Goal: Task Accomplishment & Management: Complete application form

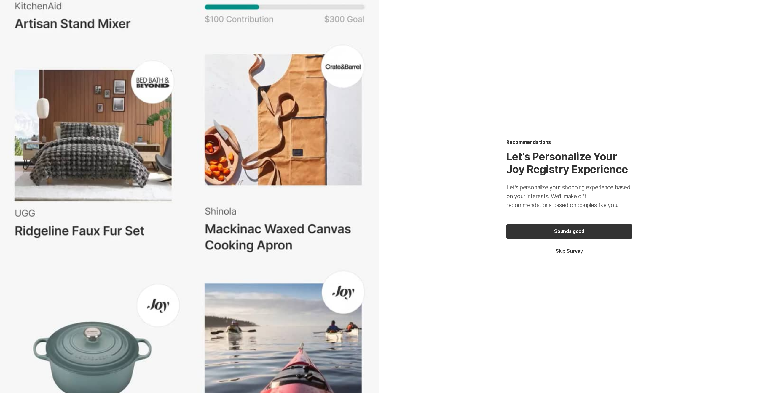
click at [571, 252] on button "Skip Survey" at bounding box center [569, 251] width 126 height 7
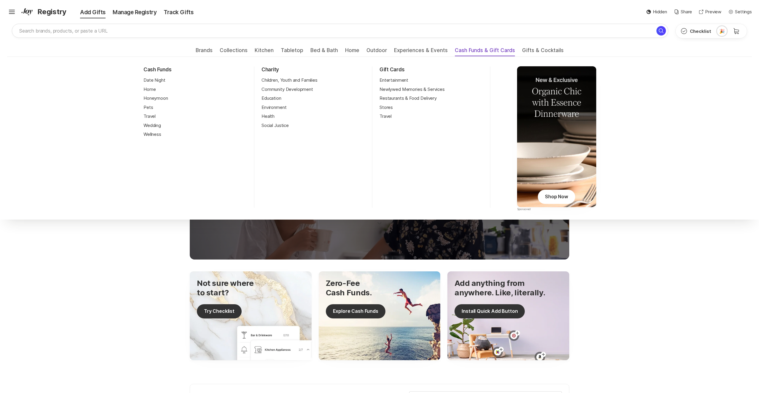
click at [494, 50] on span "Cash Funds & Gift Cards" at bounding box center [485, 51] width 60 height 9
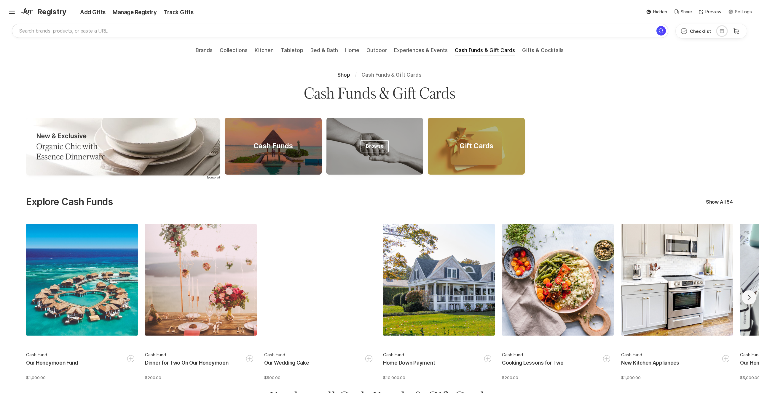
click at [381, 151] on span "Browse" at bounding box center [374, 146] width 28 height 12
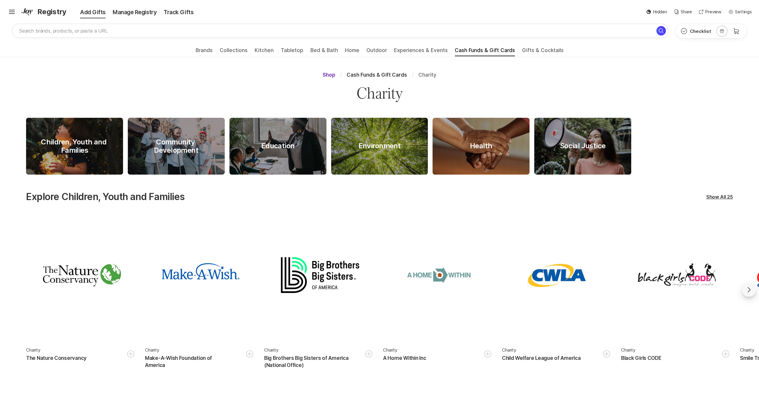
click at [332, 76] on span "Shop" at bounding box center [328, 75] width 13 height 6
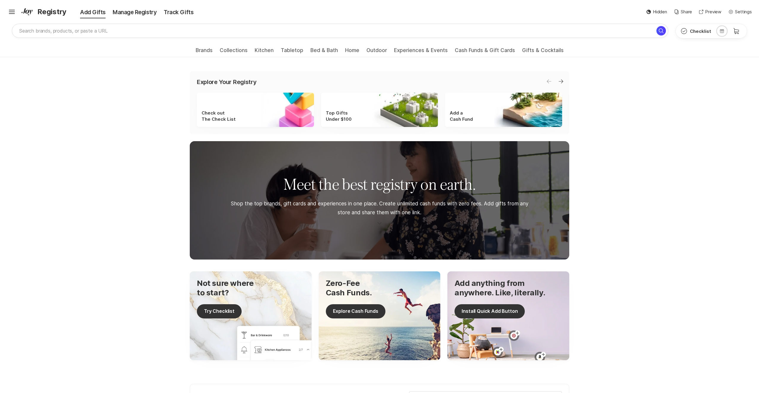
click at [482, 47] on ul "Brands All Brands Collections Registry Essentials Gifts Under $100 Best Sellers…" at bounding box center [379, 50] width 759 height 13
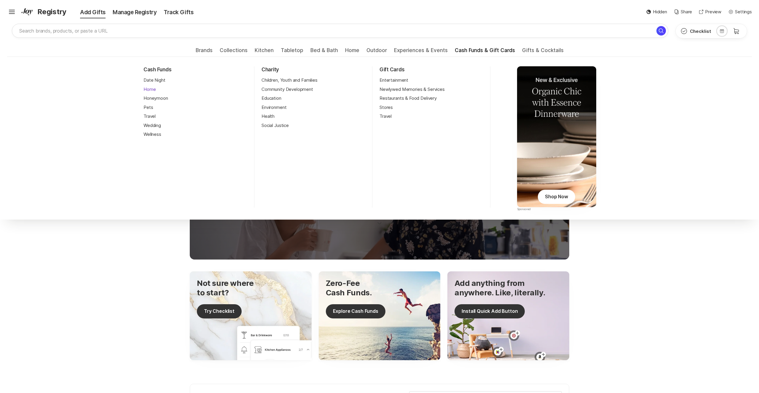
click at [150, 87] on link "Home" at bounding box center [149, 89] width 12 height 7
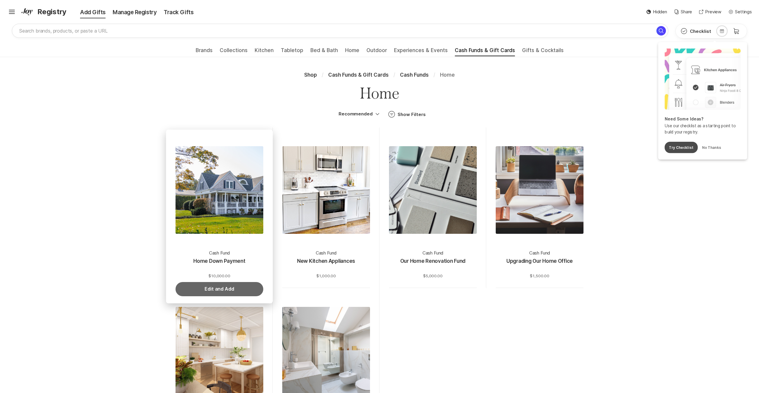
click at [236, 290] on button "Edit and Add" at bounding box center [219, 289] width 88 height 14
type textarea "x"
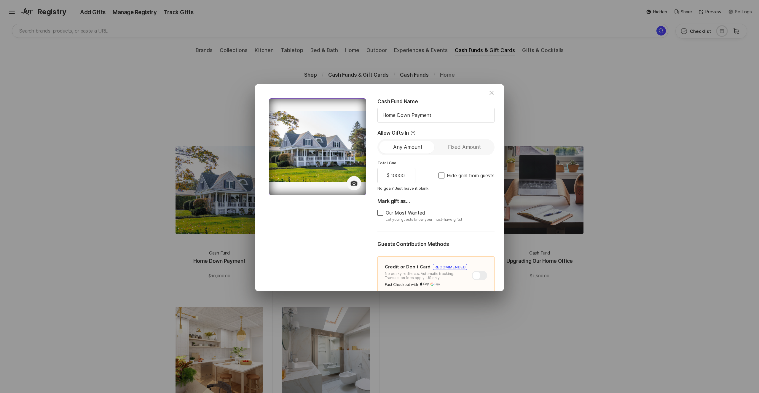
click at [357, 182] on icon at bounding box center [353, 183] width 7 height 5
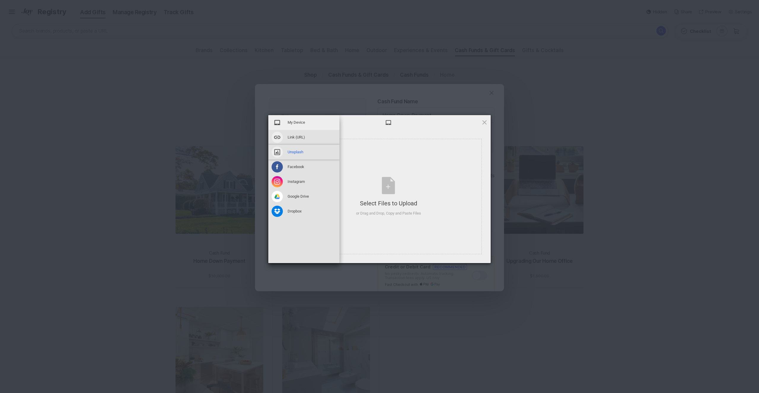
click at [289, 153] on span "Unsplash" at bounding box center [295, 152] width 16 height 5
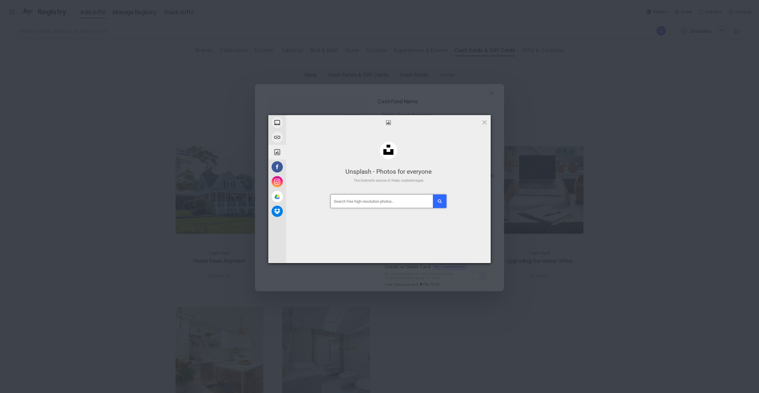
click at [379, 203] on input "text" at bounding box center [388, 202] width 116 height 14
click at [433, 195] on button "submit" at bounding box center [440, 202] width 14 height 14
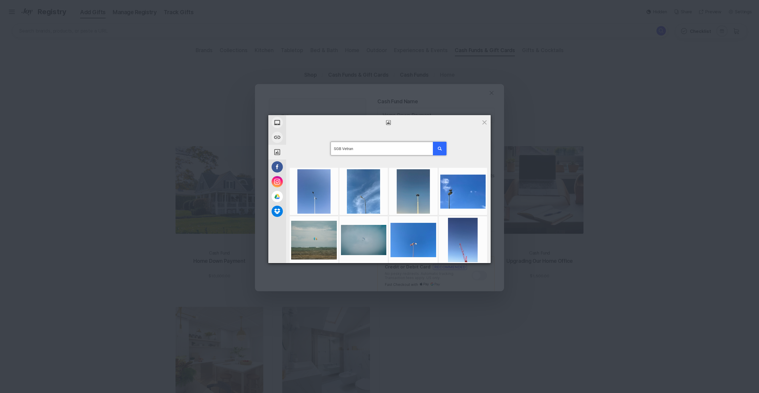
click at [349, 149] on input "SGB Vetran" at bounding box center [388, 149] width 116 height 14
click at [433, 142] on button "submit" at bounding box center [440, 149] width 14 height 14
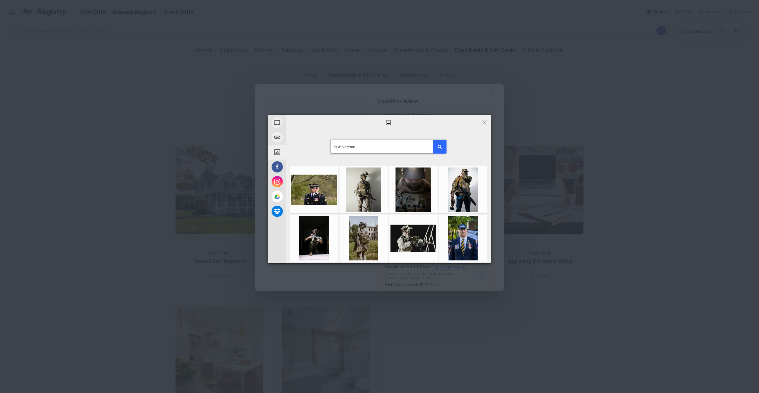
scroll to position [0, 0]
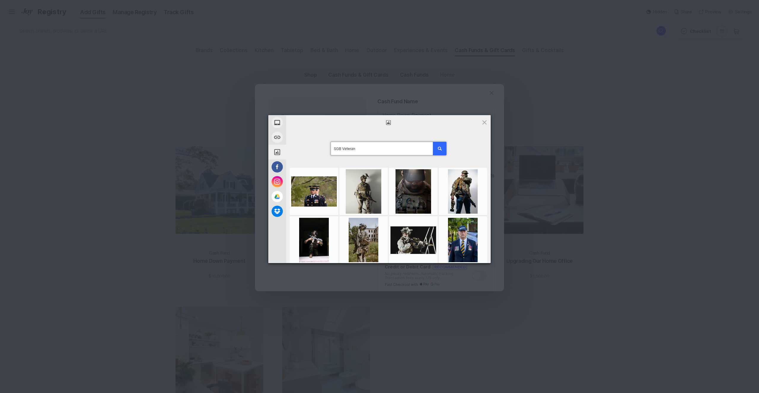
drag, startPoint x: 361, startPoint y: 148, endPoint x: 313, endPoint y: 146, distance: 47.1
click at [311, 145] on div "SGB Veteran" at bounding box center [388, 148] width 204 height 37
type input "American flag and boots"
click at [433, 142] on button "submit" at bounding box center [440, 149] width 14 height 14
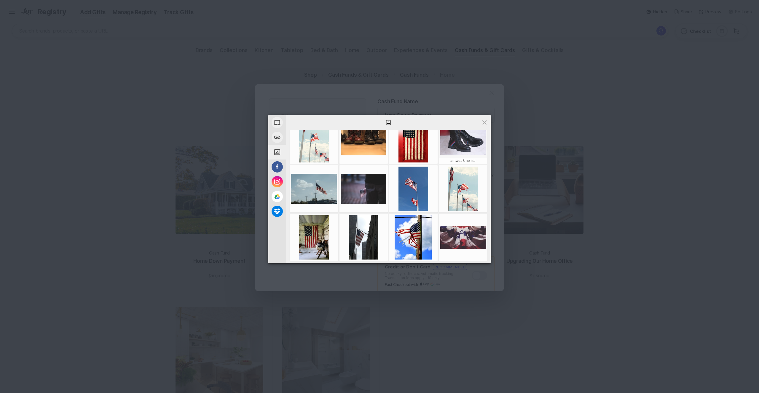
scroll to position [154, 0]
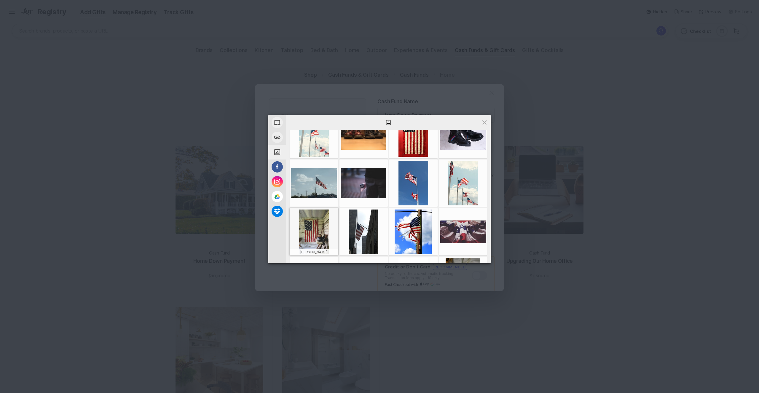
click at [318, 239] on div at bounding box center [314, 232] width 46 height 44
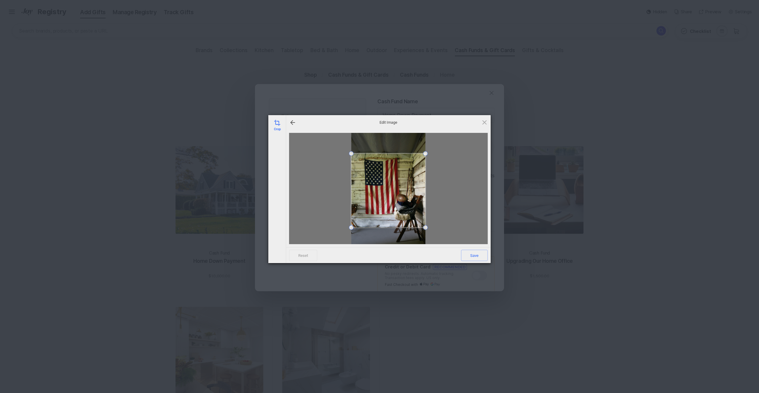
click at [395, 187] on span at bounding box center [388, 191] width 74 height 74
click at [398, 219] on span at bounding box center [388, 197] width 74 height 74
click at [477, 255] on span "Save" at bounding box center [474, 255] width 27 height 11
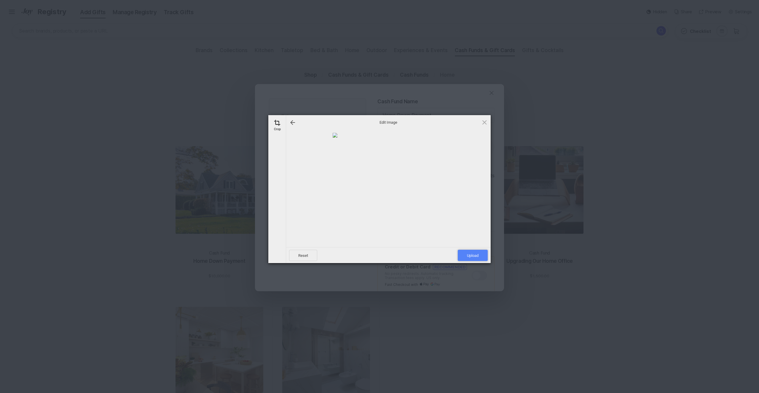
click at [470, 256] on span "Upload" at bounding box center [472, 255] width 30 height 11
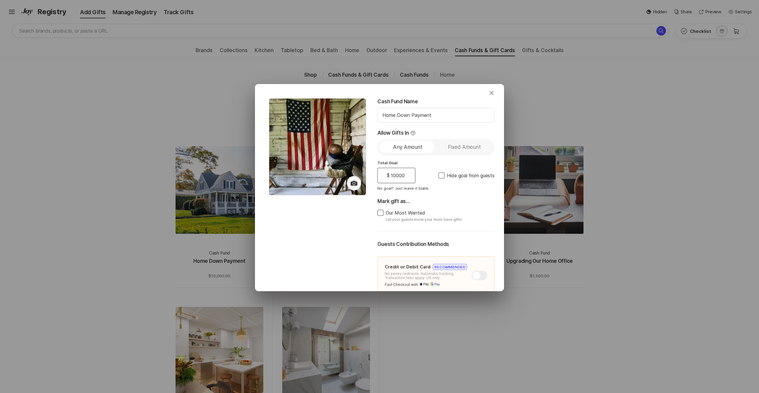
click at [406, 175] on input "10000" at bounding box center [397, 176] width 16 height 8
type textarea "x"
drag, startPoint x: 410, startPoint y: 175, endPoint x: 405, endPoint y: 174, distance: 4.5
click at [405, 175] on div "$ 10000 10000" at bounding box center [396, 175] width 38 height 15
click at [404, 175] on input "10000" at bounding box center [397, 176] width 16 height 8
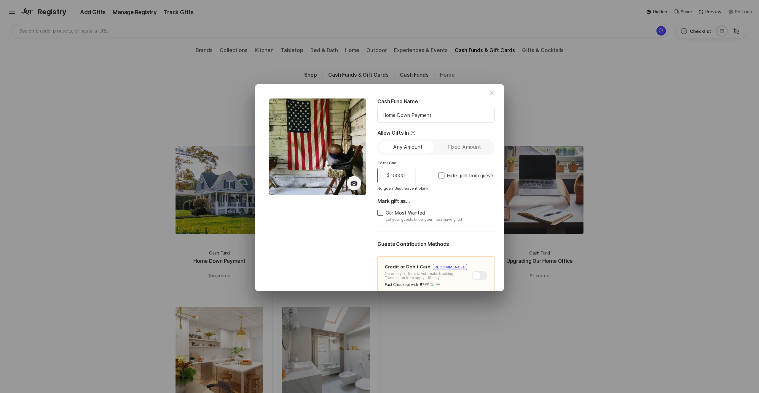
click at [396, 176] on input "10000" at bounding box center [397, 176] width 16 height 8
type input "0000"
type textarea "x"
type input "200000"
type textarea "x"
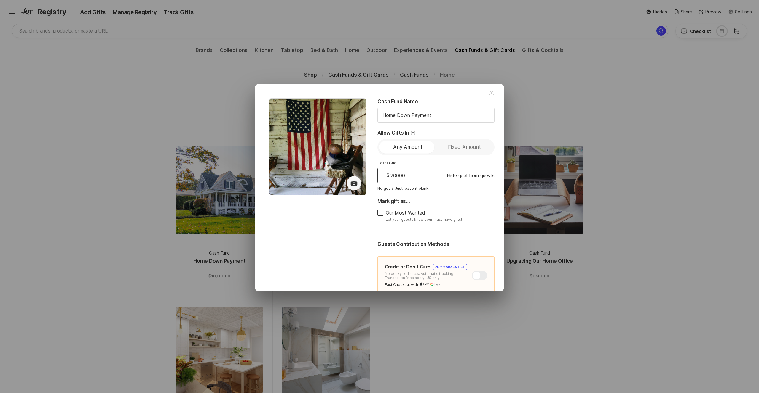
type input "2000000"
type textarea "x"
click at [383, 212] on span at bounding box center [380, 213] width 6 height 6
type input "200000"
click at [377, 213] on input "Our Most Wanted" at bounding box center [377, 213] width 0 height 0
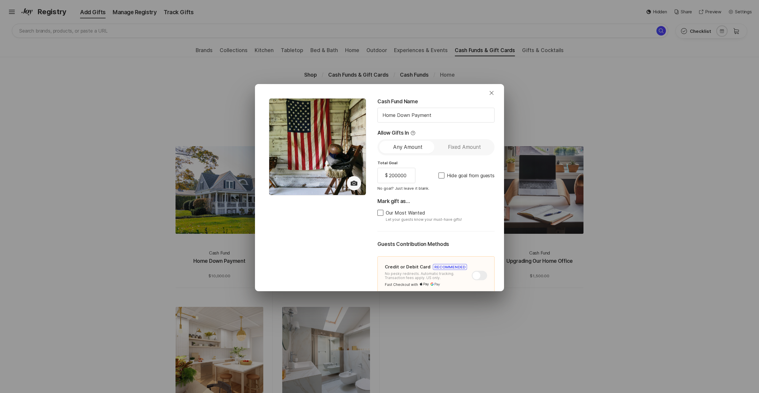
checkbox input "true"
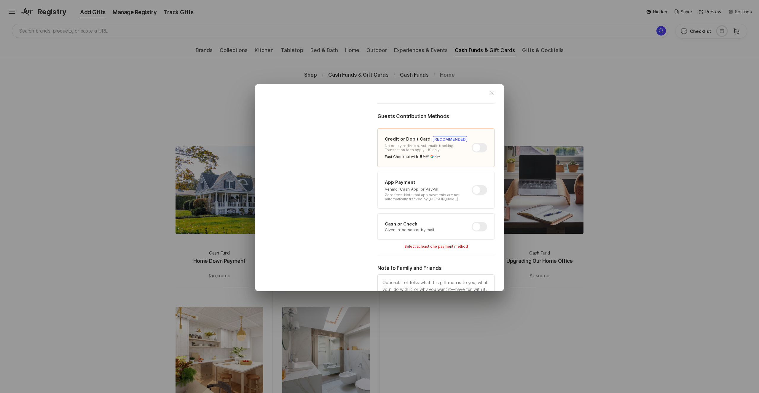
scroll to position [129, 0]
type textarea "x"
click at [479, 192] on div at bounding box center [478, 189] width 15 height 9
click at [472, 185] on input "checkbox" at bounding box center [471, 185] width 0 height 0
checkbox input "true"
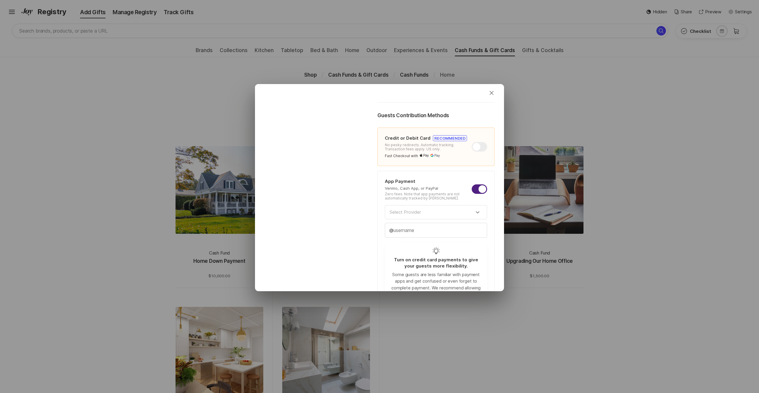
click at [480, 212] on icon "Option select" at bounding box center [477, 212] width 7 height 7
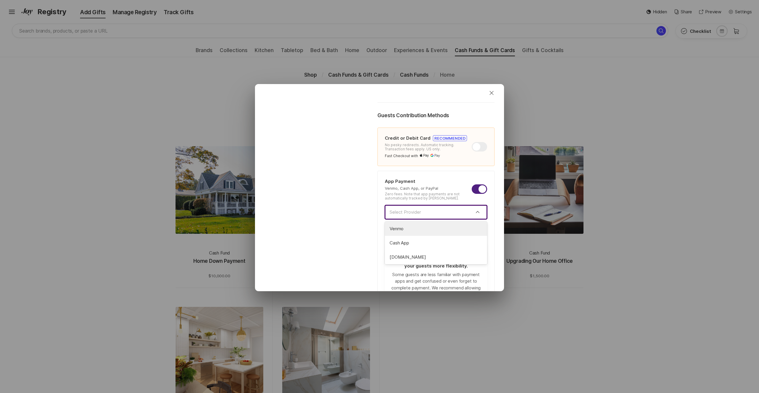
drag, startPoint x: 433, startPoint y: 229, endPoint x: 437, endPoint y: 229, distance: 3.9
click at [433, 229] on span "Venmo" at bounding box center [435, 229] width 93 height 7
type textarea "x"
type input "Venmo"
click at [433, 234] on input "text" at bounding box center [436, 236] width 102 height 14
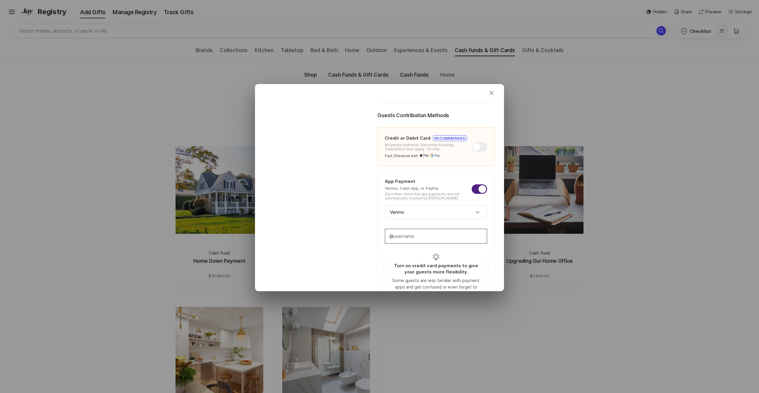
type textarea "x"
type input "v"
type textarea "x"
type input "vi"
type textarea "x"
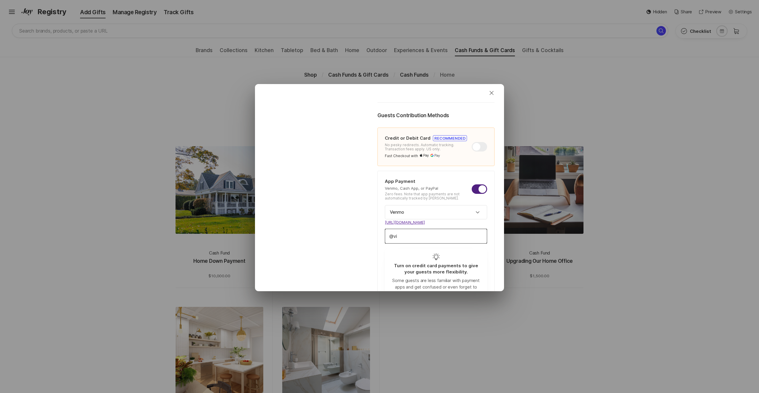
type input "vis"
type textarea "x"
type input "vish"
type textarea "x"
type input "vishal"
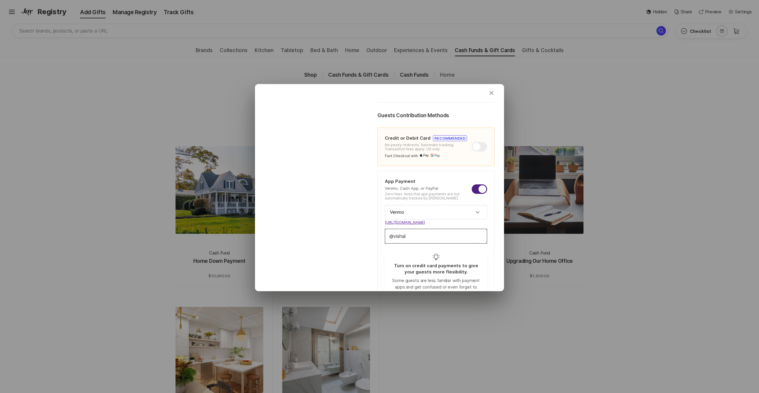
type textarea "x"
type input "vishalr"
type textarea "x"
type input "vishalrj"
type textarea "x"
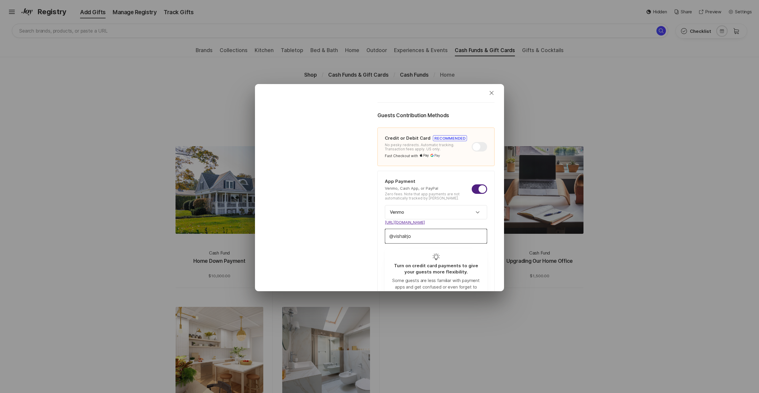
type input "vishalrjos"
type textarea "x"
type input "vishalrjosh"
type textarea "x"
type input "vishalrjoshi"
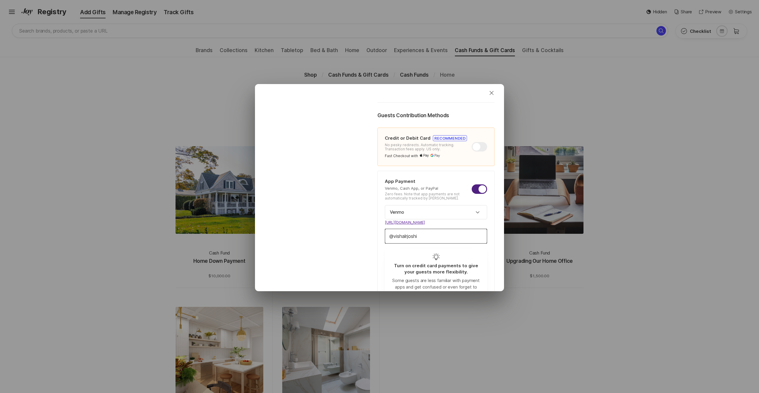
type textarea "x"
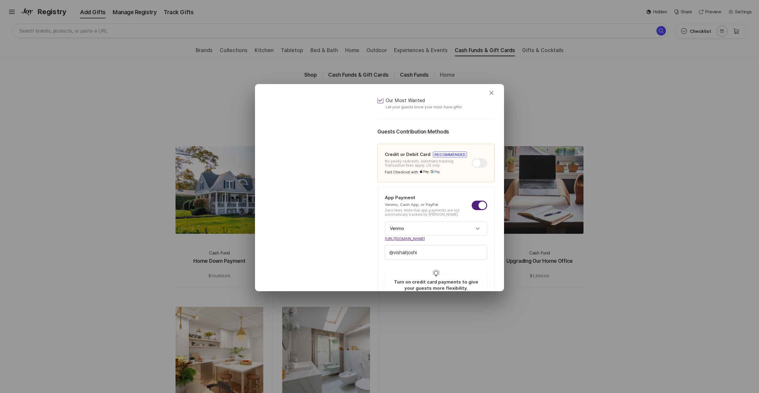
scroll to position [111, 0]
click at [481, 207] on div at bounding box center [478, 207] width 15 height 9
click at [472, 203] on input "checkbox" at bounding box center [471, 203] width 0 height 0
checkbox input "false"
type textarea "x"
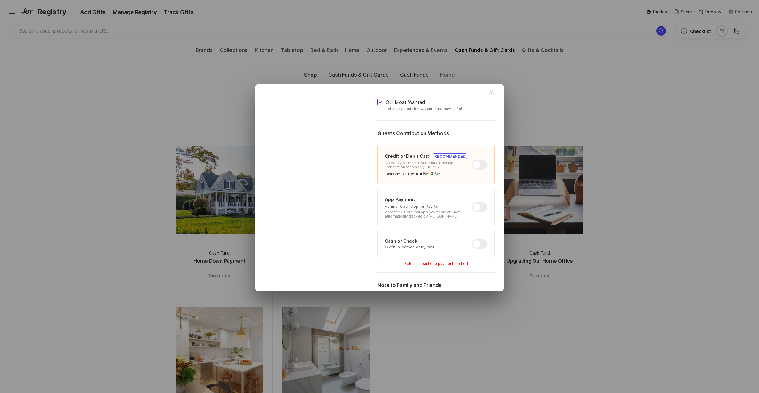
click at [481, 165] on div at bounding box center [478, 164] width 15 height 9
click at [472, 161] on input "checkbox" at bounding box center [471, 160] width 0 height 0
checkbox input "false"
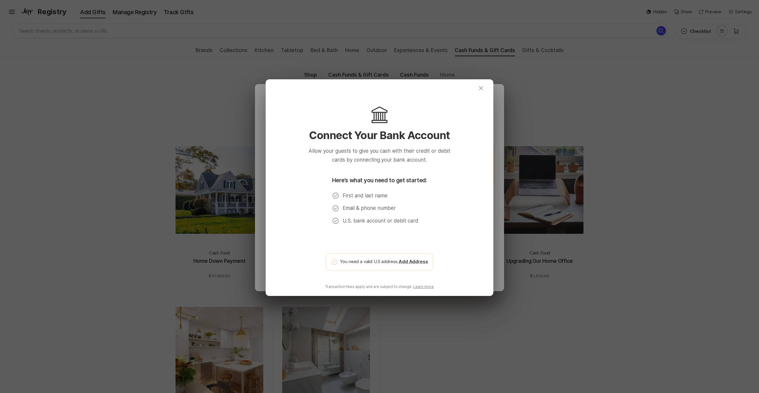
drag, startPoint x: 479, startPoint y: 86, endPoint x: 481, endPoint y: 212, distance: 126.2
click at [479, 87] on icon "Close" at bounding box center [480, 88] width 7 height 7
type textarea "x"
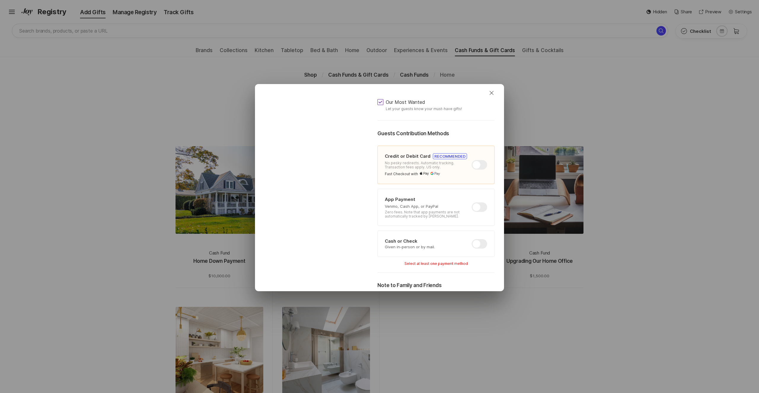
click at [475, 207] on div at bounding box center [478, 207] width 15 height 9
click at [472, 203] on input "checkbox" at bounding box center [471, 203] width 0 height 0
checkbox input "true"
type textarea "x"
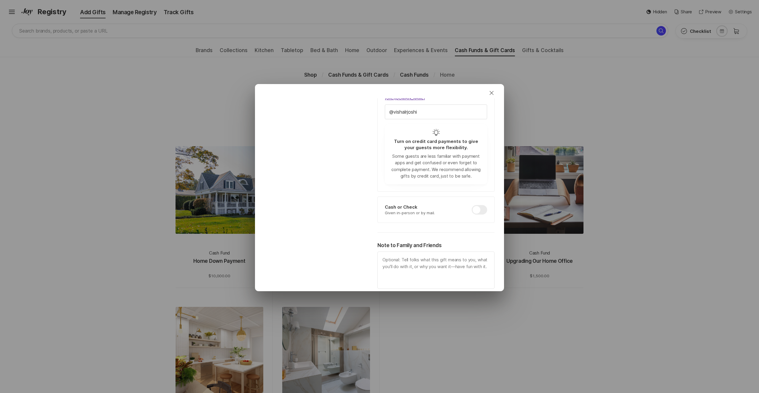
scroll to position [254, 0]
click at [482, 205] on div at bounding box center [478, 208] width 15 height 9
click at [472, 205] on input "checkbox" at bounding box center [471, 204] width 0 height 0
checkbox input "true"
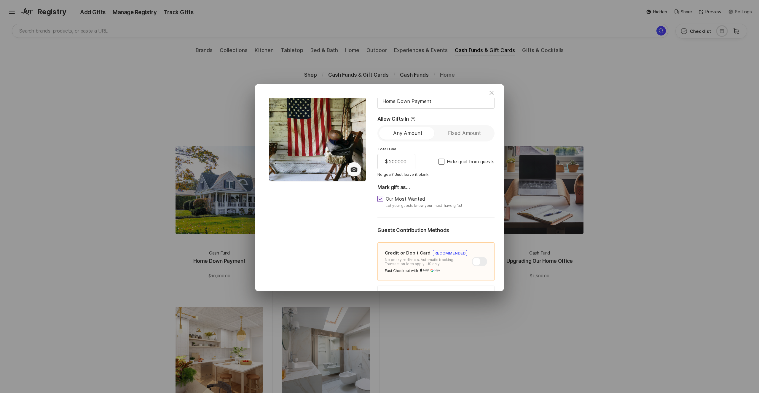
scroll to position [0, 0]
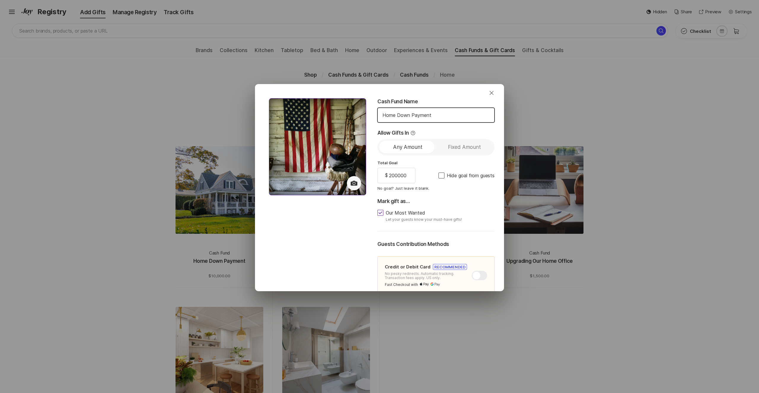
drag, startPoint x: 439, startPoint y: 116, endPoint x: 349, endPoint y: 113, distance: 89.8
click at [349, 113] on div "Cash Fund Name Home Down Payment Allow Gifts In Any Amount Fixed Amount Total G…" at bounding box center [379, 323] width 237 height 451
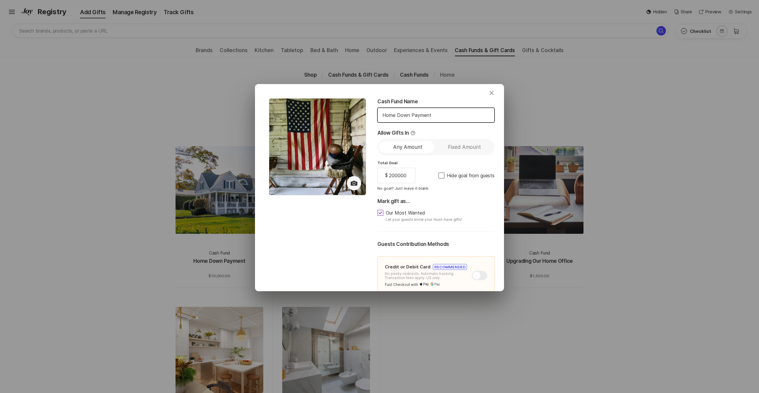
type textarea "x"
type input "S"
type textarea "x"
type input "SG"
type textarea "x"
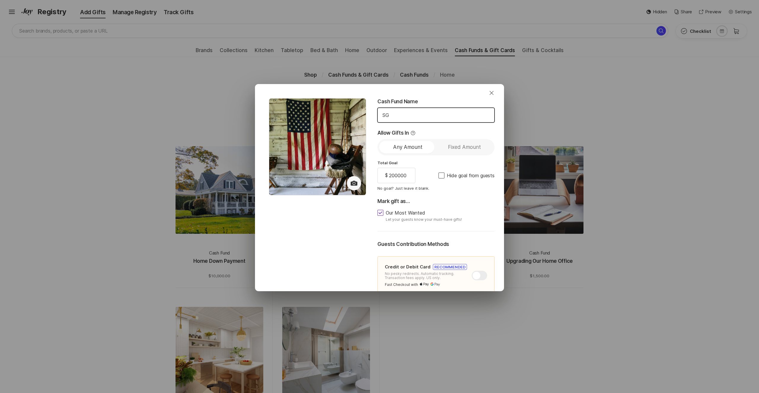
type input "SGB"
type textarea "x"
type input "SGB"
type textarea "x"
type input "SGB V"
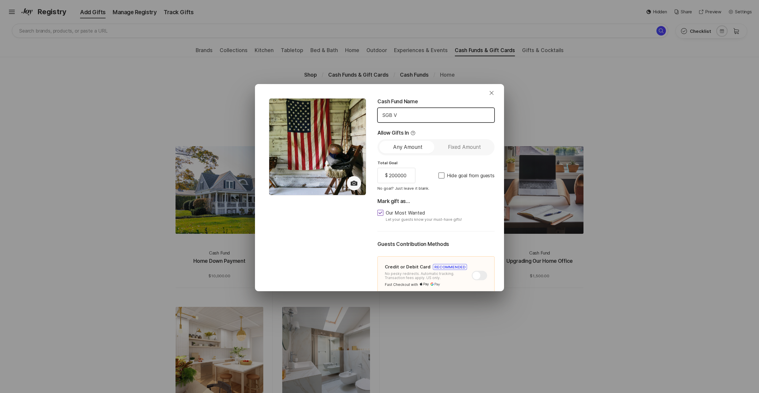
type textarea "x"
type input "SGB Ve"
type textarea "x"
type input "SGB Vet"
type textarea "x"
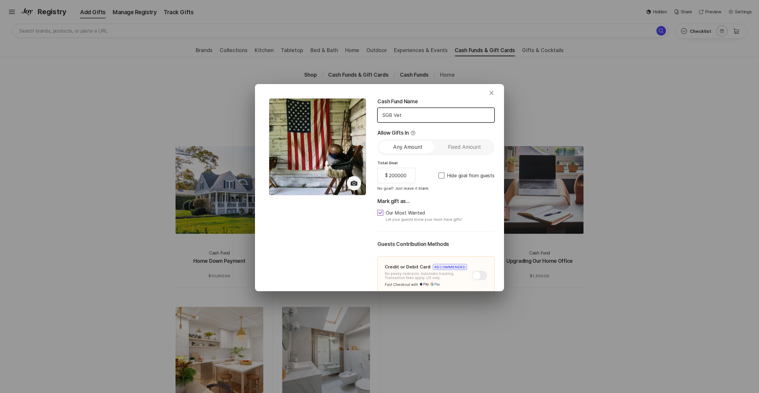
type input "SGB Vete"
type textarea "x"
type input "SGB Veter"
type textarea "x"
type input "SGB Veteran"
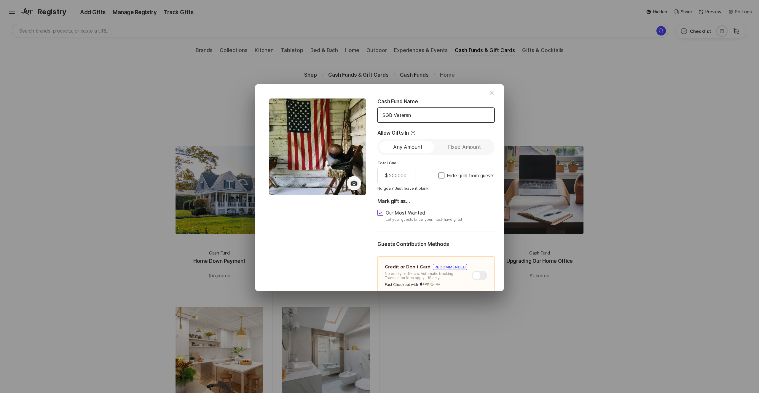
type textarea "x"
type input "SGB Veteran"
type textarea "x"
type input "SGB Veteran B"
type textarea "x"
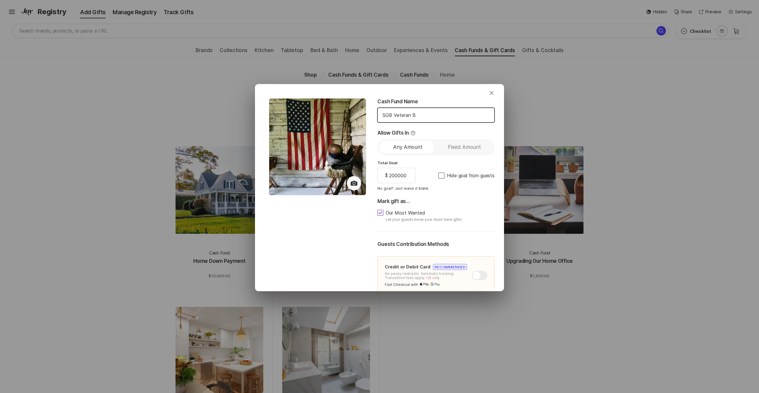
type input "SGB Veteran Be"
type textarea "x"
type input "SGB Veteran Ben"
type textarea "x"
type input "SGB Veteran Bene"
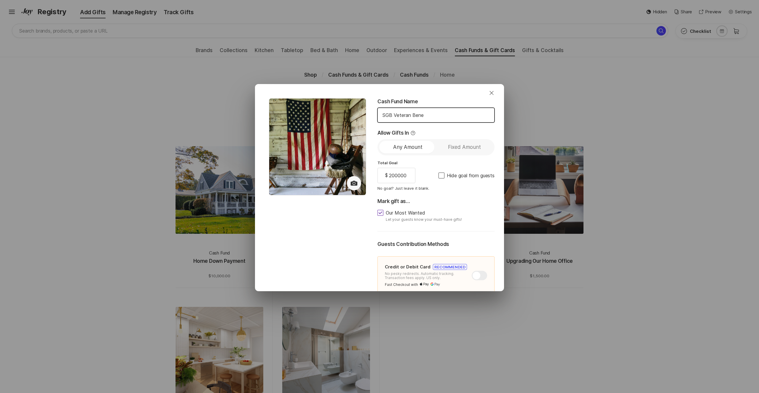
type textarea "x"
type input "SGB Veteran Benef"
type textarea "x"
type input "SGB Veteran Benefi"
type textarea "x"
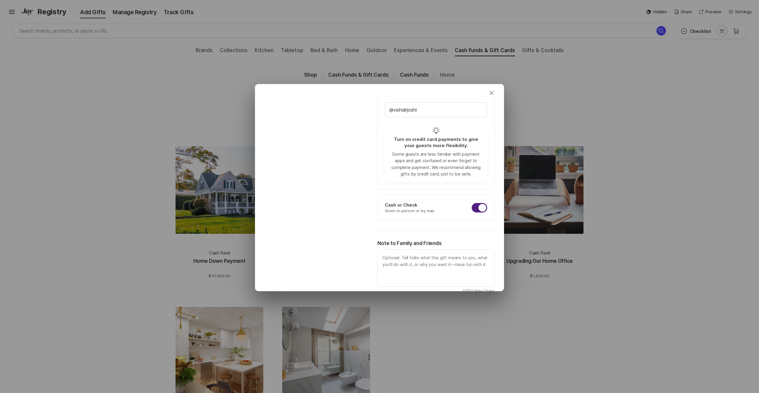
scroll to position [291, 0]
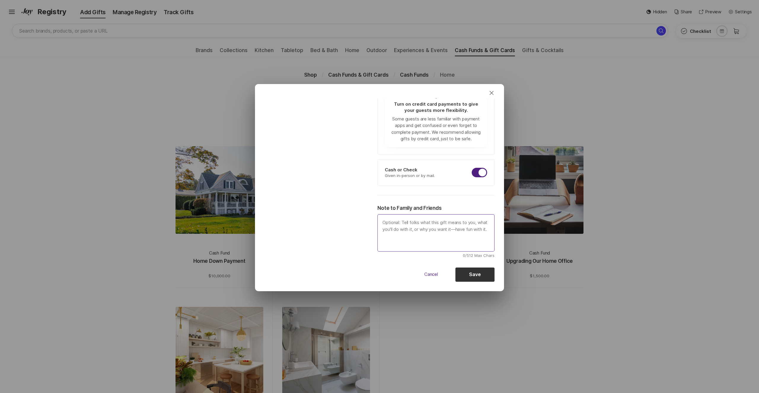
type input "SGB Veteran Benefit"
click at [388, 224] on textarea at bounding box center [435, 233] width 117 height 37
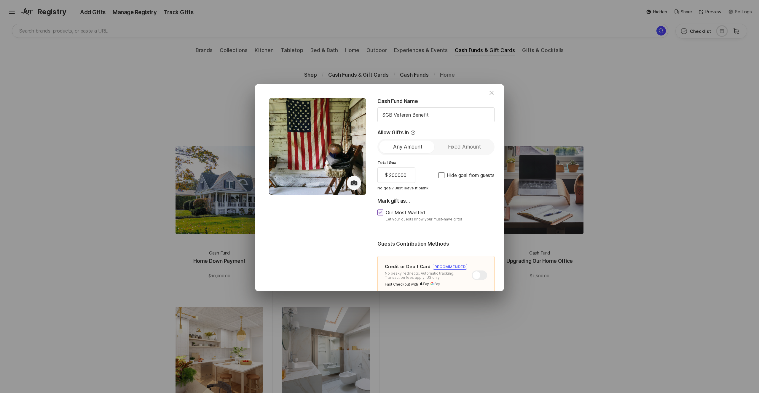
scroll to position [6, 0]
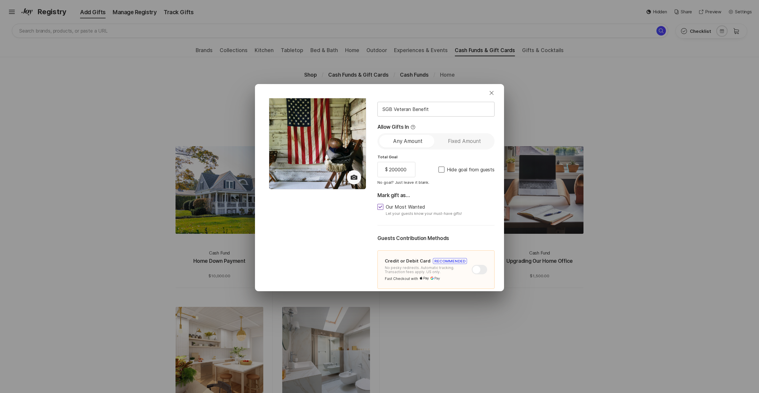
click at [424, 109] on input "SGB Veteran Benefit" at bounding box center [435, 109] width 116 height 14
click at [436, 109] on input "SGB Veteran Benefit" at bounding box center [435, 109] width 116 height 14
drag, startPoint x: 436, startPoint y: 109, endPoint x: 398, endPoint y: 111, distance: 38.6
click at [398, 111] on input "SGB Veteran Benefit" at bounding box center [435, 109] width 116 height 14
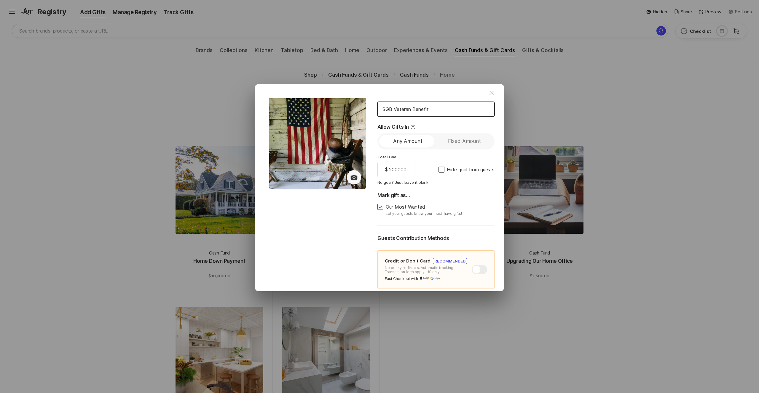
type textarea "x"
type input "SGB fo"
type textarea "x"
type input "SGB for"
type textarea "x"
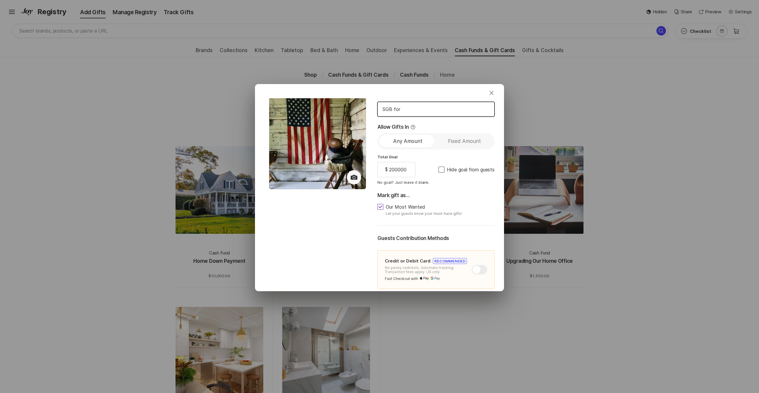
type input "SGB for V"
type textarea "x"
type input "SGB for V"
type textarea "x"
type input "SGB for"
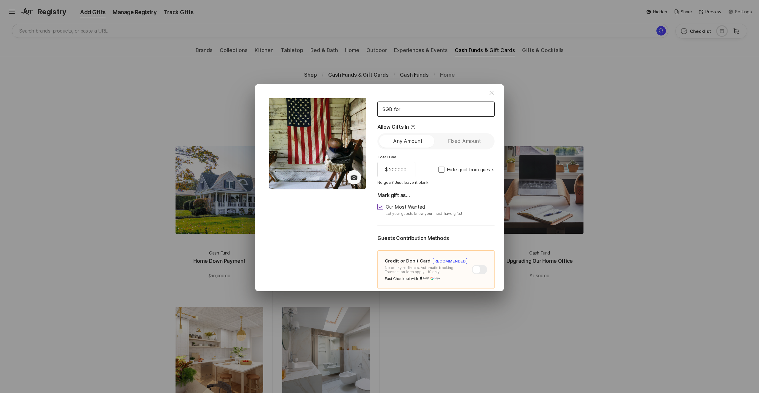
type textarea "x"
type input "SGB for"
type textarea "x"
type input "SGB fo"
type textarea "x"
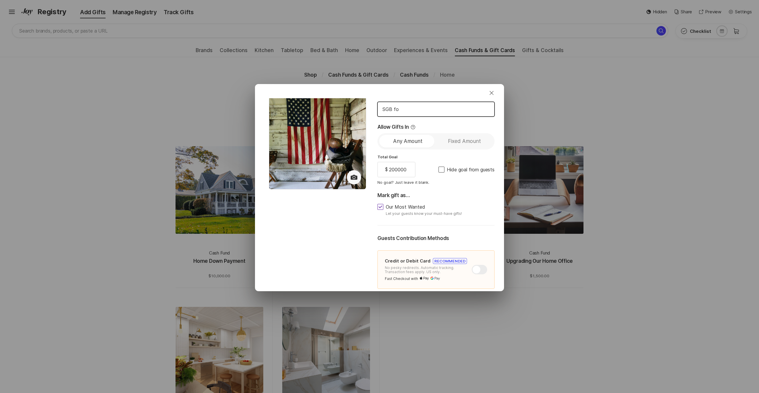
type input "SGB f"
type textarea "x"
type input "SGB"
type textarea "x"
type input "SG"
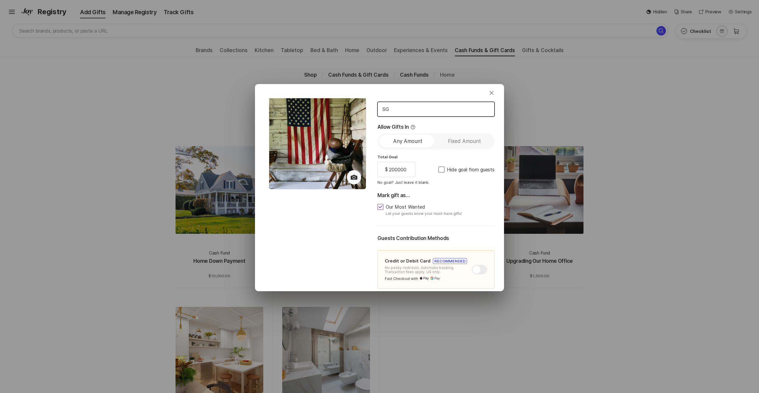
type textarea "x"
type input "S"
type textarea "x"
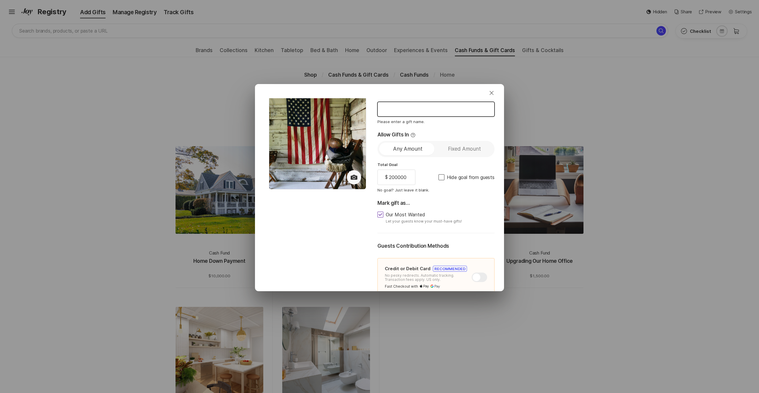
paste input "SGB For Vets – Treatment for [MEDICAL_DATA]"
type textarea "x"
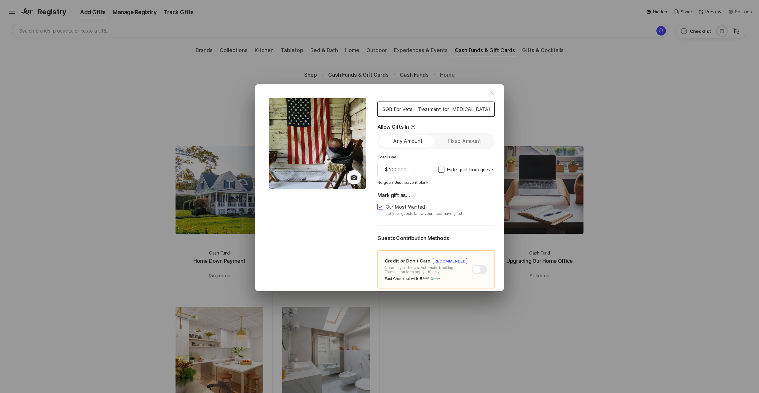
type input "SGB For Vets – Treatment for [MEDICAL_DATA]"
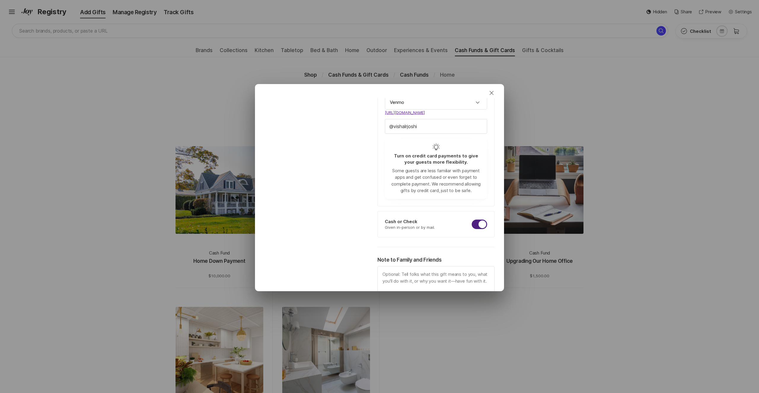
scroll to position [291, 0]
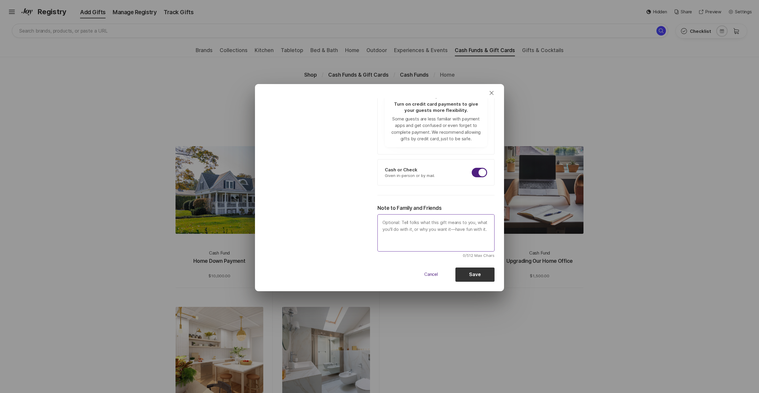
click at [396, 222] on textarea at bounding box center [435, 233] width 117 height 37
type textarea "x"
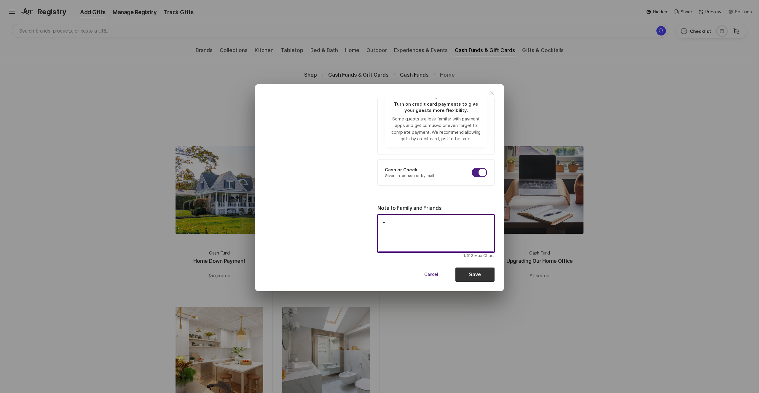
type textarea "Fi"
type textarea "x"
type textarea "Fig"
type textarea "x"
type textarea "Figh"
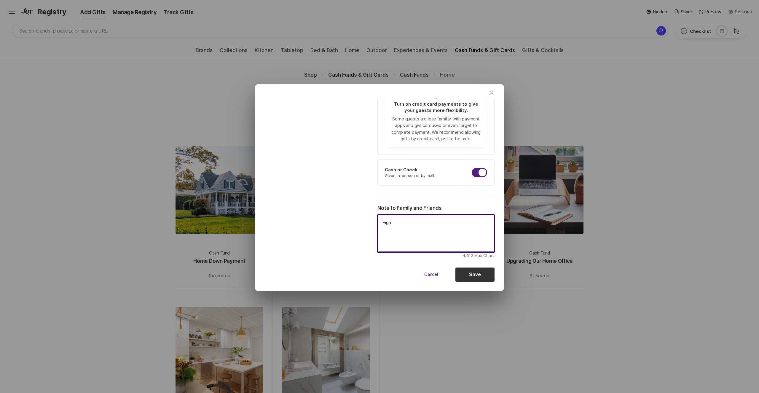
type textarea "x"
type textarea "Fight"
type textarea "x"
type textarea "Fight"
type textarea "x"
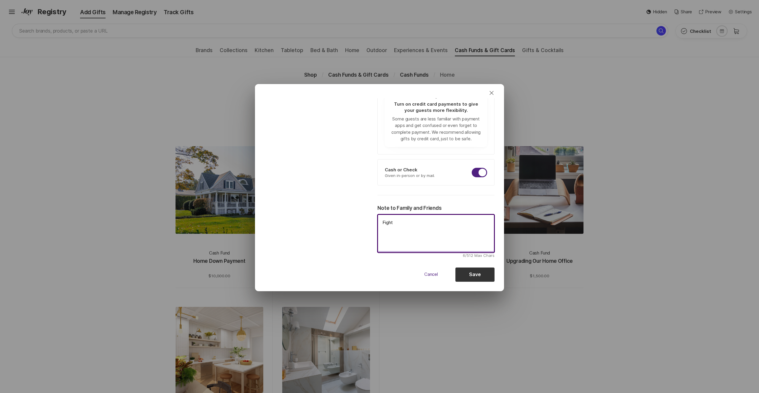
type textarea "Fight f"
type textarea "x"
type textarea "Fight fo"
type textarea "x"
type textarea "Fight for"
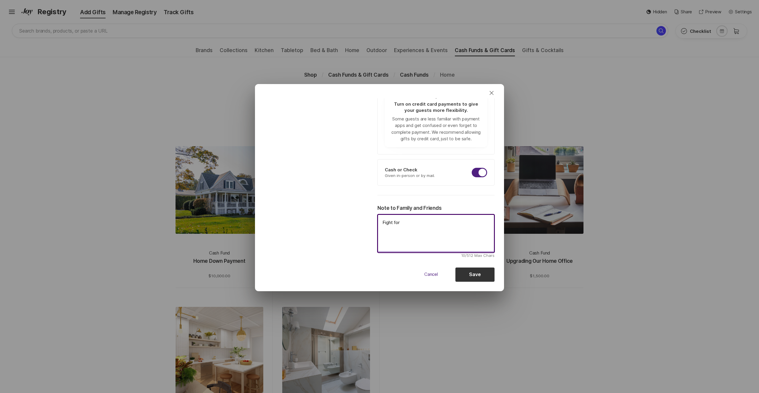
type textarea "x"
type textarea "Fight for t"
type textarea "x"
type textarea "Fight for th"
type textarea "x"
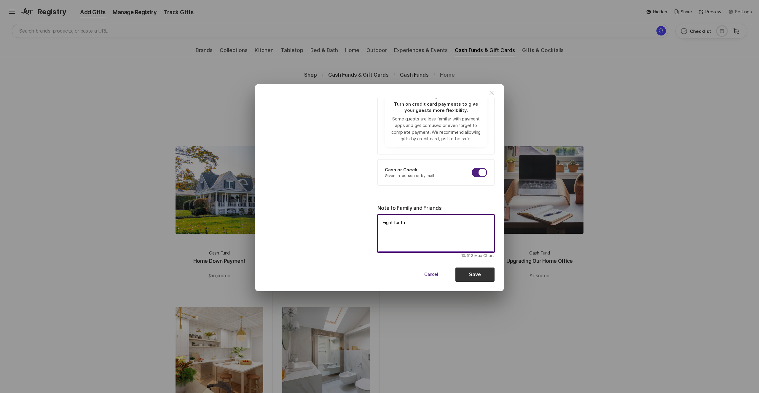
type textarea "Fight for the"
type textarea "x"
type textarea "Fight for the"
type textarea "x"
type textarea "Fight for th"
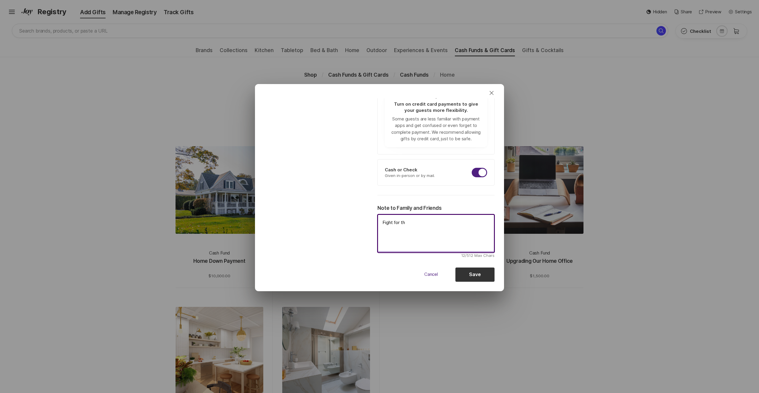
type textarea "x"
type textarea "Fight for tho"
type textarea "x"
type textarea "Fight for [PERSON_NAME]"
type textarea "x"
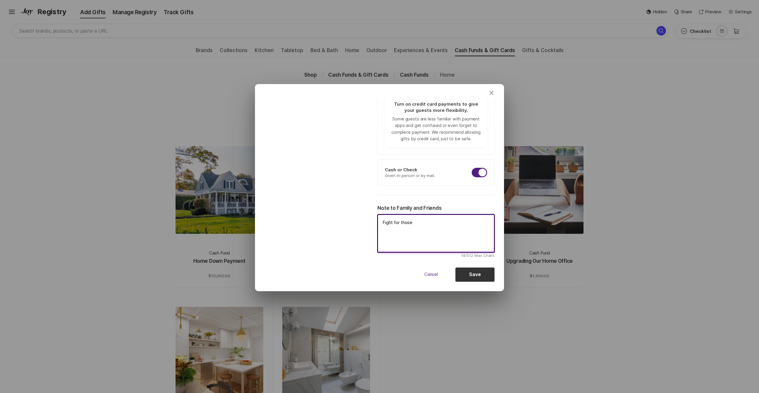
type textarea "Fight for those"
type textarea "x"
type textarea "Fight for those f"
type textarea "x"
type textarea "Fight for those"
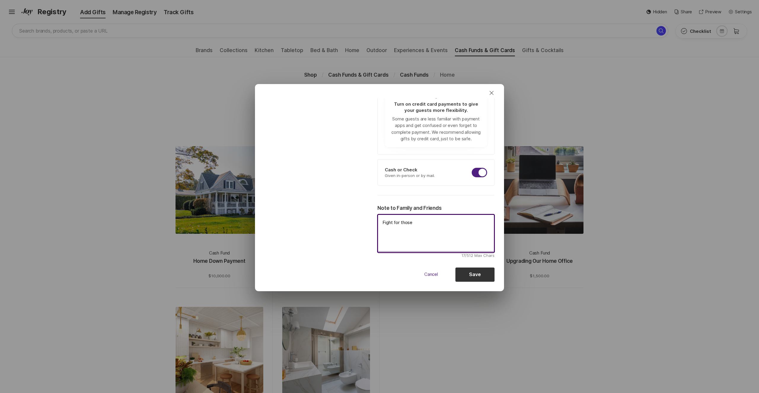
type textarea "x"
type textarea "Fight for those wh"
type textarea "x"
type textarea "Fight for those who"
type textarea "x"
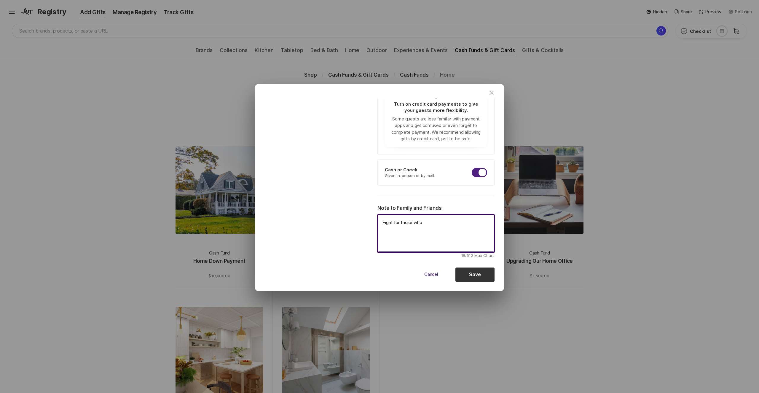
type textarea "Fight for those who"
type textarea "x"
type textarea "Fight for those who f"
type textarea "x"
type textarea "Fight for those who fo"
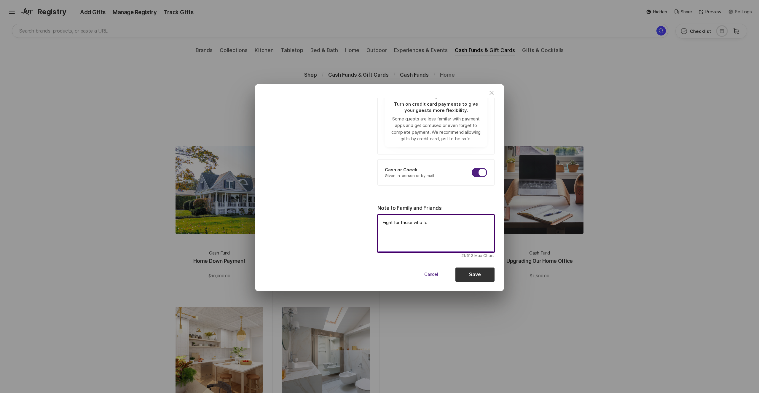
type textarea "x"
type textarea "Fight for those who fou"
type textarea "x"
type textarea "Fight for those who foug"
type textarea "x"
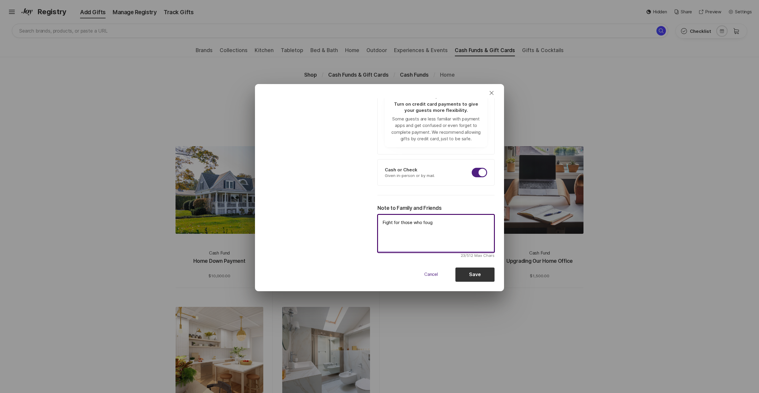
type textarea "Fight for those who fough"
type textarea "x"
type textarea "Fight for those who fought"
type textarea "x"
type textarea "Fight for those who fought"
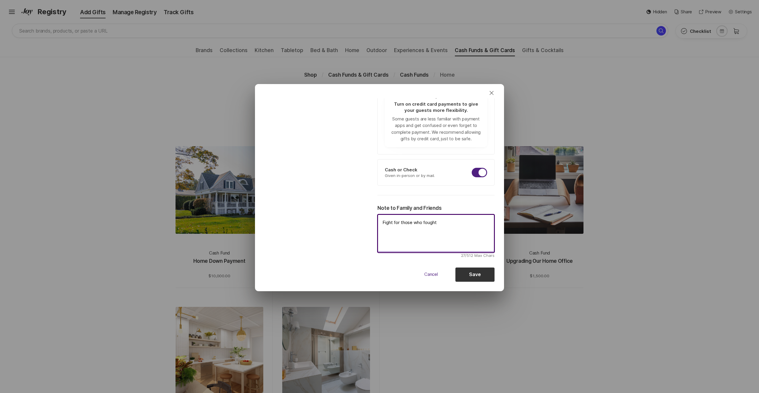
type textarea "x"
type textarea "Fight for those who fought f"
type textarea "x"
type textarea "Fight for those who fought fo"
type textarea "x"
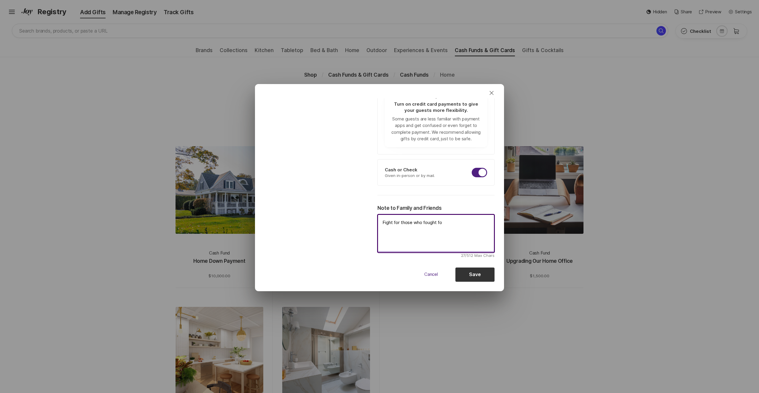
type textarea "Fight for those who fought for"
type textarea "x"
type textarea "Fight for those who fought for"
type textarea "x"
type textarea "Fight for those who fought for u"
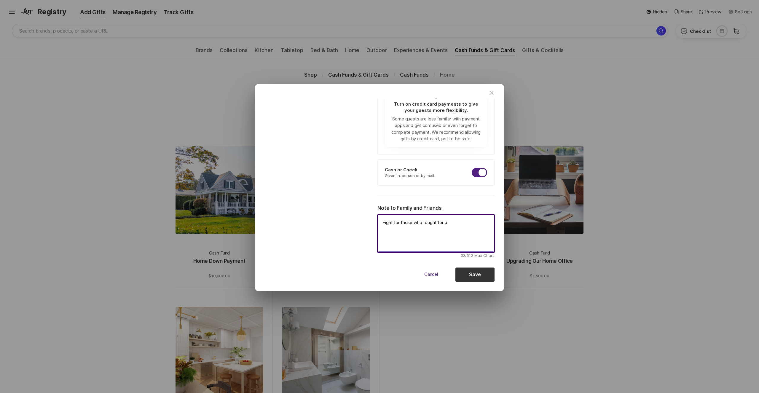
type textarea "x"
type textarea "Fight for those who fought for us"
type textarea "x"
type textarea "Fight for those who fought for us!"
click at [473, 275] on button "Save" at bounding box center [474, 275] width 39 height 14
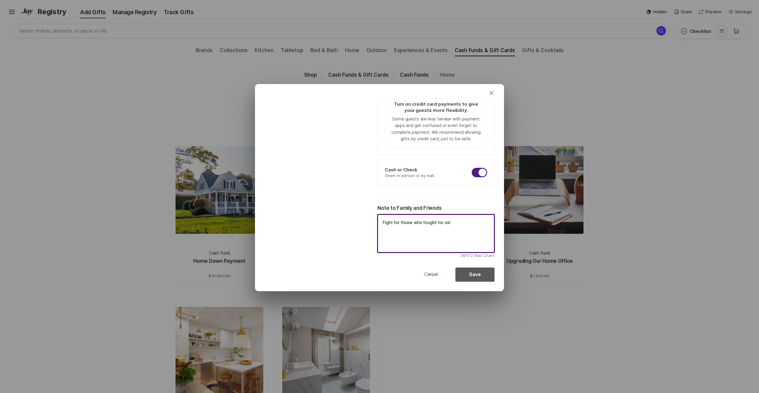
type textarea "x"
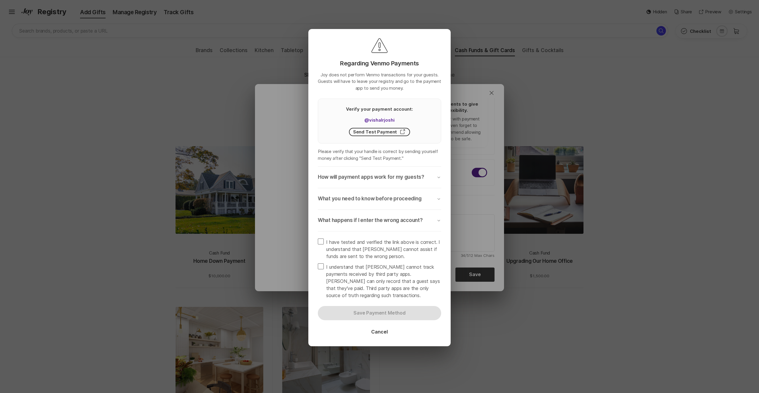
click at [321, 242] on span at bounding box center [321, 242] width 6 height 6
click at [318, 239] on input "I have tested and verified the link above is correct. I understand that [PERSON…" at bounding box center [317, 239] width 0 height 0
checkbox input "true"
type textarea "x"
click at [320, 268] on span at bounding box center [321, 267] width 6 height 6
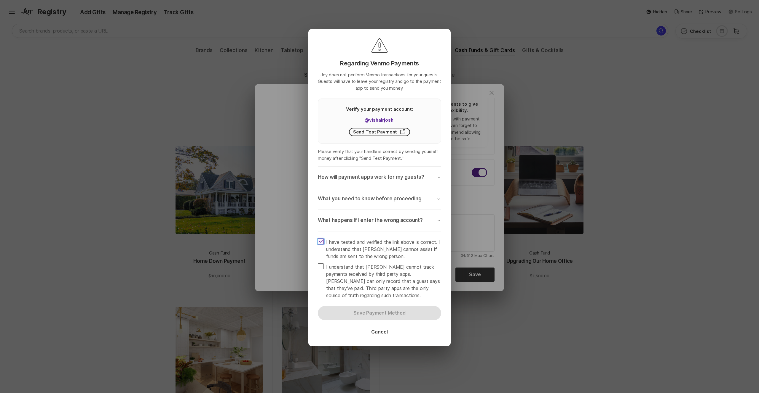
click at [318, 264] on input "I understand that [PERSON_NAME] cannot track payments received by third party a…" at bounding box center [317, 263] width 0 height 0
checkbox input "true"
drag, startPoint x: 373, startPoint y: 317, endPoint x: 311, endPoint y: 308, distance: 62.3
click at [348, 311] on button "Save Payment Method" at bounding box center [379, 313] width 123 height 14
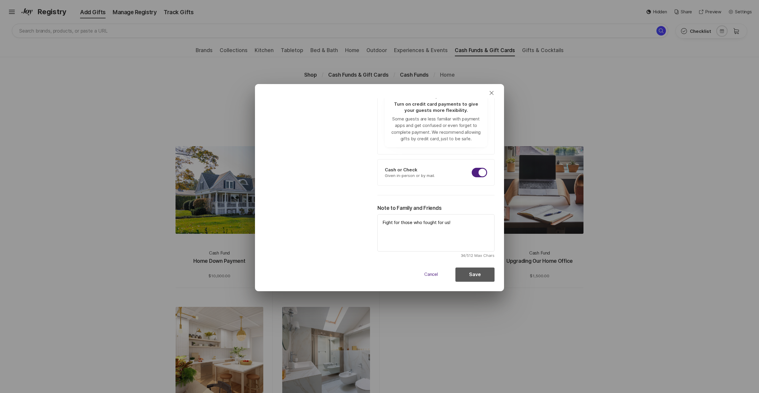
click at [481, 275] on button "Save" at bounding box center [474, 275] width 39 height 14
type textarea "x"
type input "Home Down Payment"
type input "10000"
checkbox input "false"
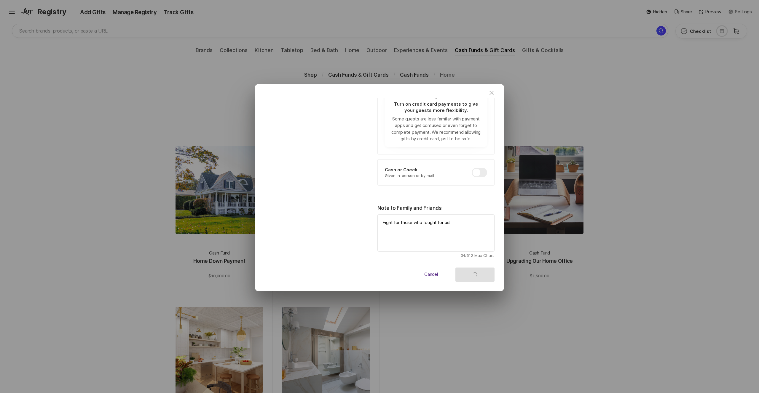
checkbox input "false"
type textarea "x"
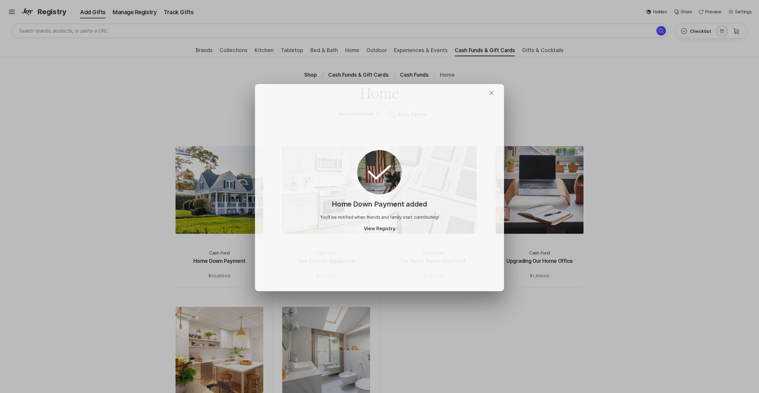
scroll to position [0, 0]
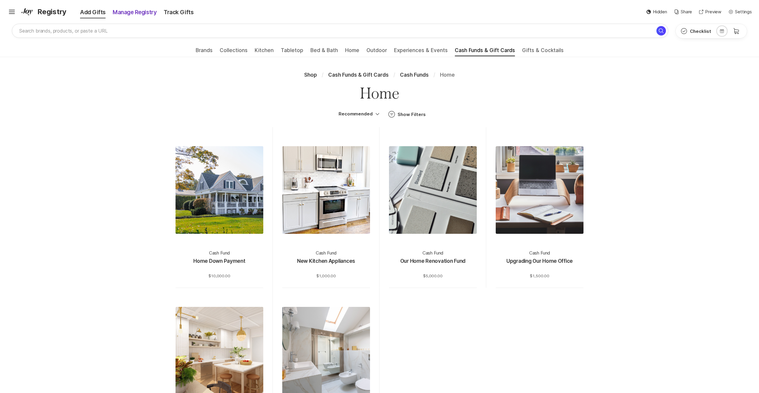
click at [124, 9] on div "Manage Registry" at bounding box center [134, 12] width 51 height 8
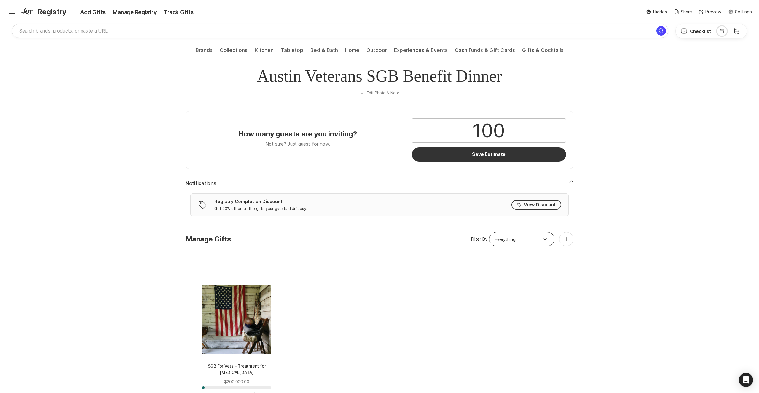
click at [489, 132] on input "100" at bounding box center [488, 131] width 153 height 24
drag, startPoint x: 500, startPoint y: 131, endPoint x: 471, endPoint y: 130, distance: 28.8
click at [471, 130] on input "100" at bounding box center [488, 131] width 153 height 24
type input "50"
drag, startPoint x: 489, startPoint y: 153, endPoint x: 471, endPoint y: 159, distance: 19.0
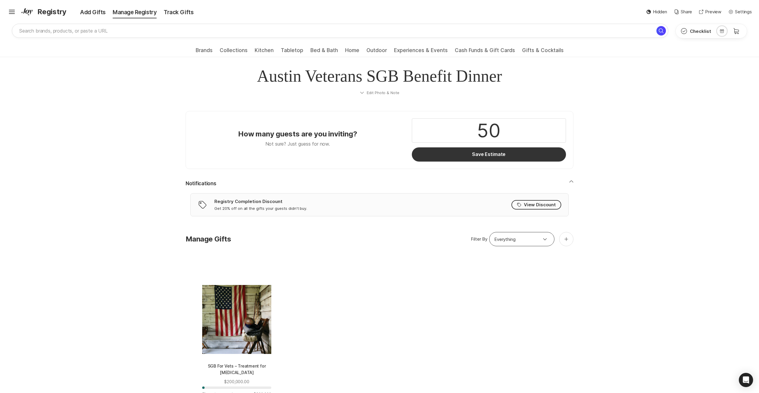
click at [488, 153] on button "Save Estimate" at bounding box center [489, 155] width 154 height 14
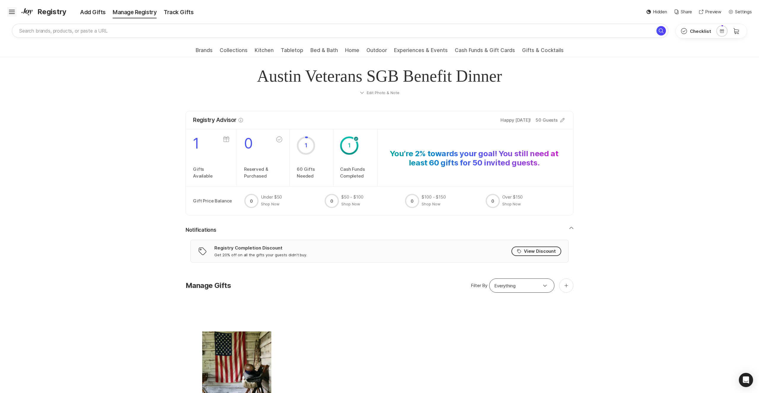
click at [12, 13] on icon "Hamburger" at bounding box center [11, 11] width 9 height 9
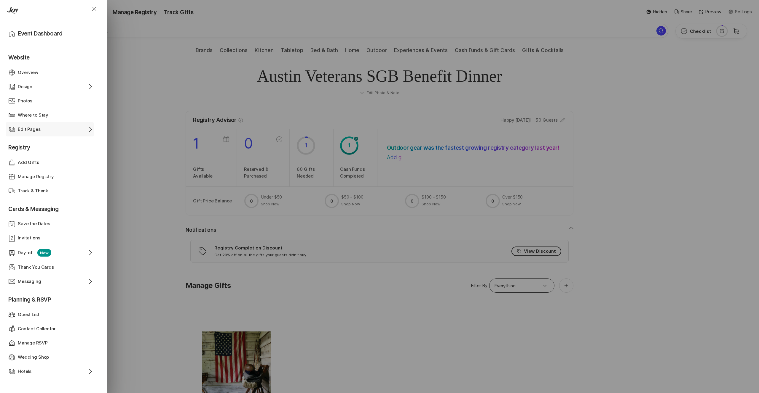
click at [45, 130] on div "Edit Pages" at bounding box center [50, 129] width 64 height 7
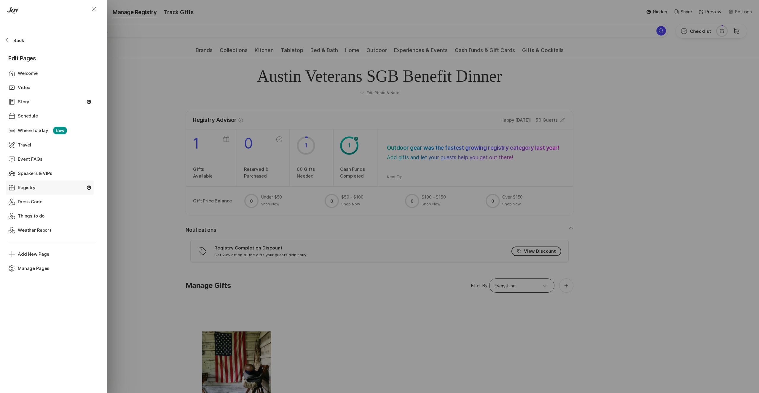
click at [58, 188] on div "Registry" at bounding box center [50, 188] width 64 height 7
